Goal: Register for event/course

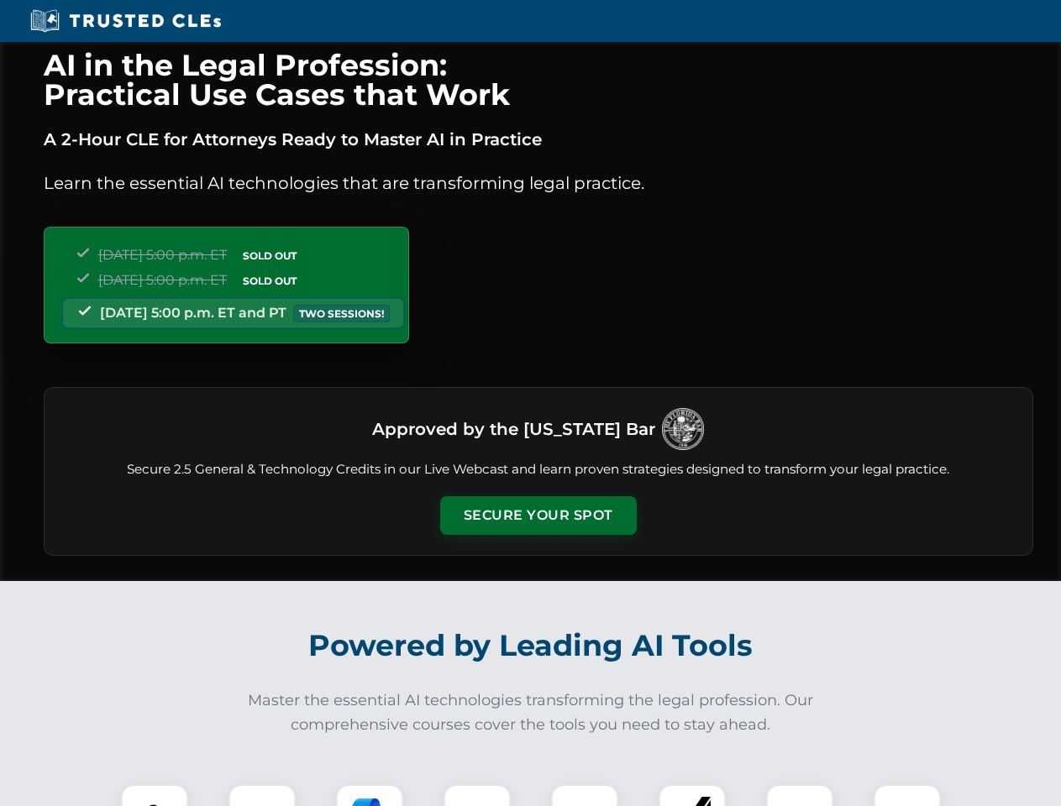
click at [538, 516] on button "Secure Your Spot" at bounding box center [538, 515] width 197 height 39
click at [155, 795] on img at bounding box center [154, 818] width 49 height 49
